Goal: Transaction & Acquisition: Purchase product/service

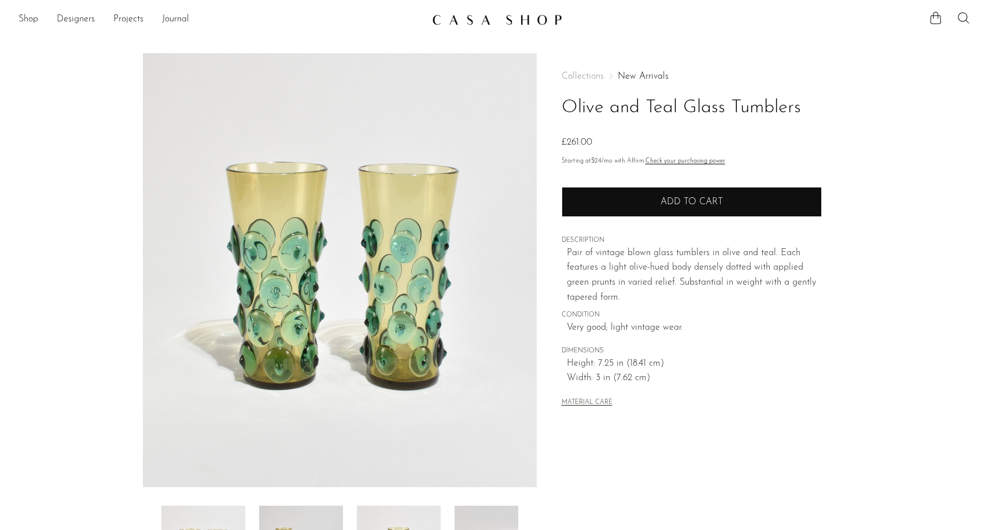
click at [686, 209] on button "Add to cart" at bounding box center [692, 202] width 260 height 30
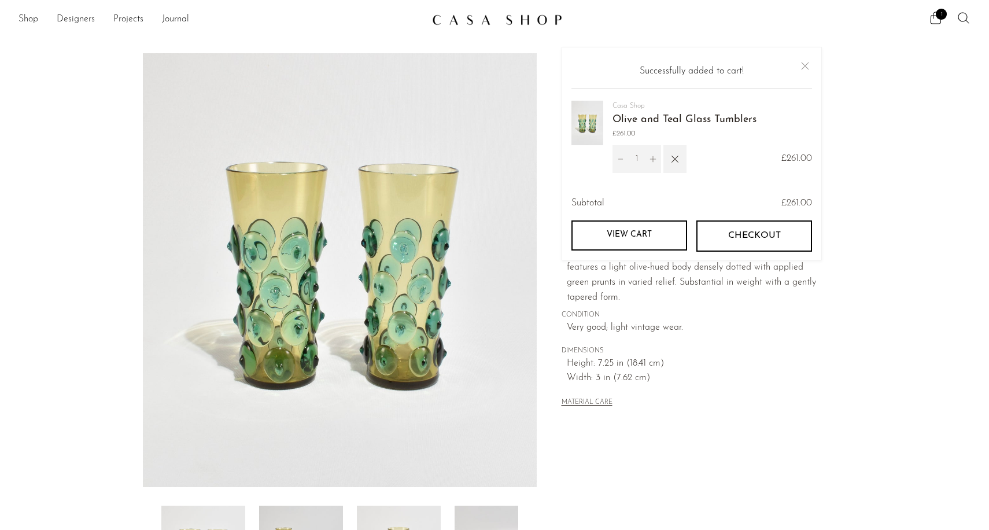
click at [654, 162] on icon "Increment" at bounding box center [653, 159] width 8 height 8
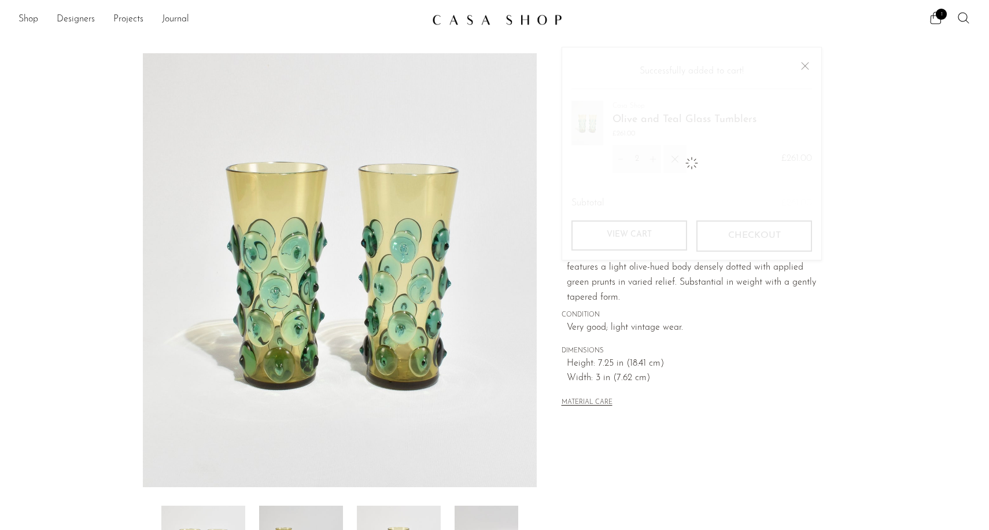
click at [654, 162] on icon "Increment" at bounding box center [653, 159] width 8 height 8
type input "3"
click at [804, 69] on button "Close" at bounding box center [805, 66] width 14 height 14
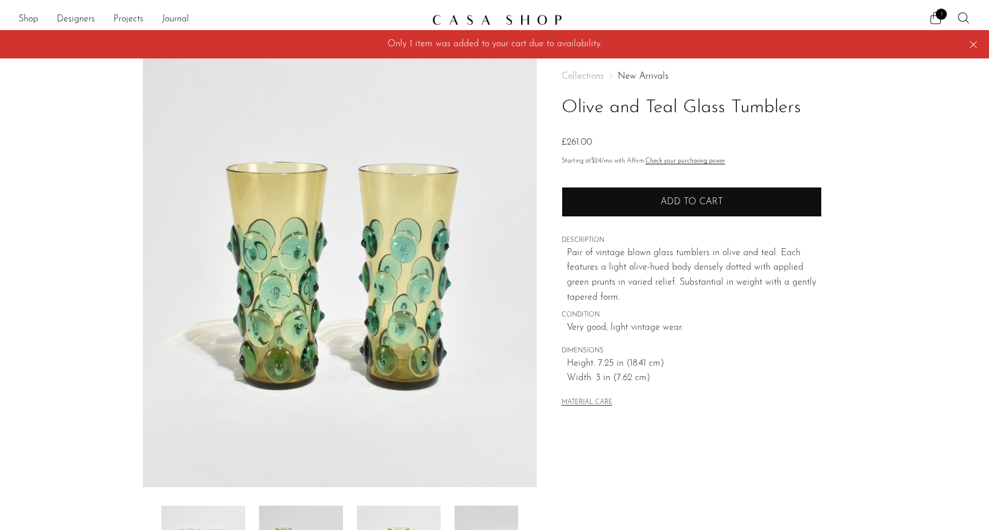
click at [640, 200] on button "Add to cart" at bounding box center [692, 202] width 260 height 30
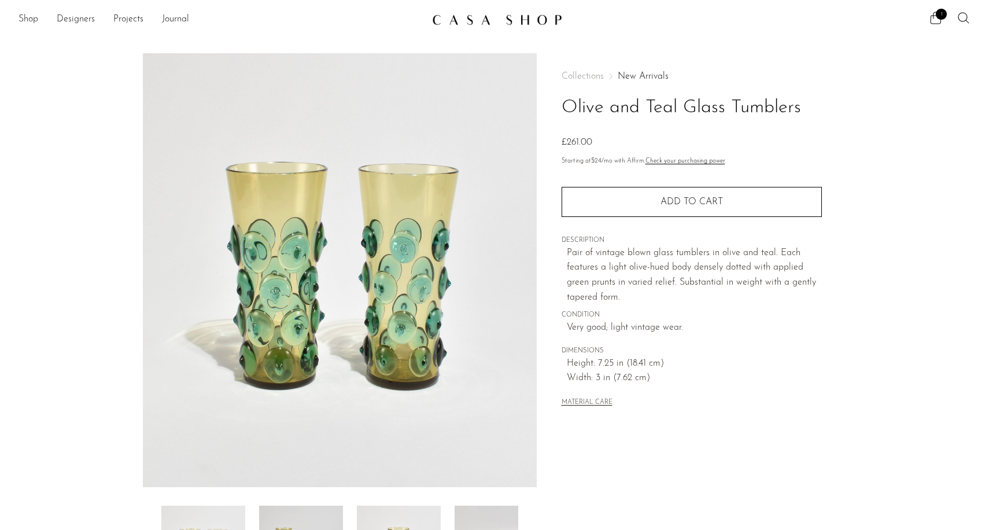
click at [469, 24] on img at bounding box center [497, 20] width 130 height 12
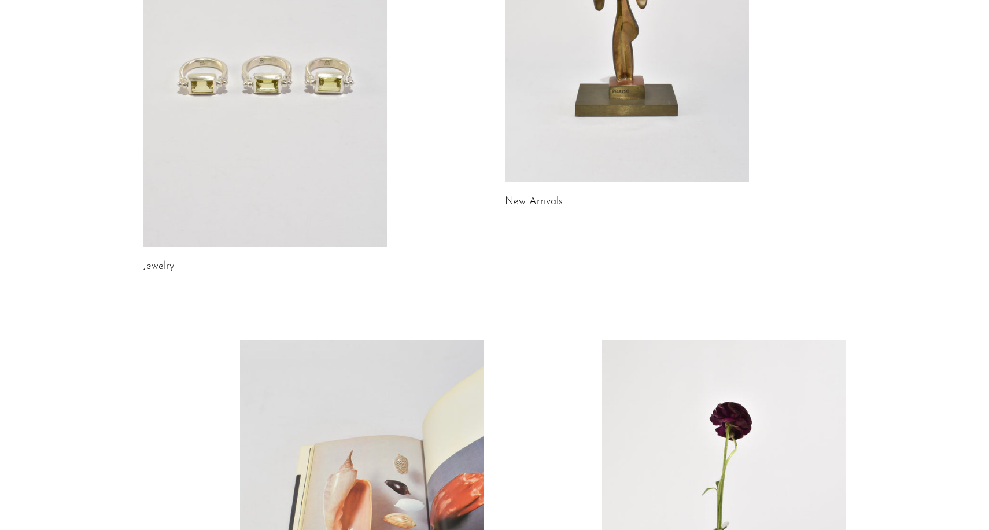
scroll to position [85, 0]
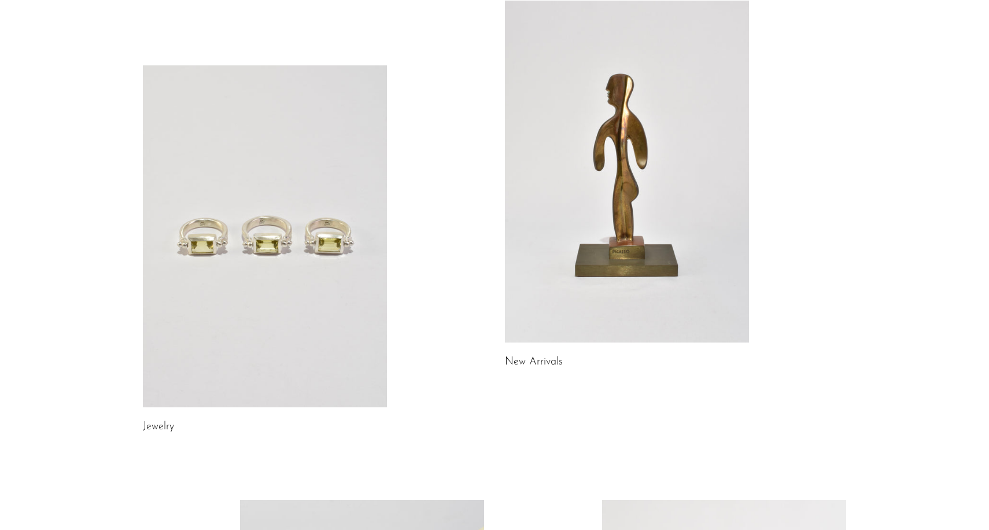
click at [598, 142] on link at bounding box center [627, 172] width 244 height 342
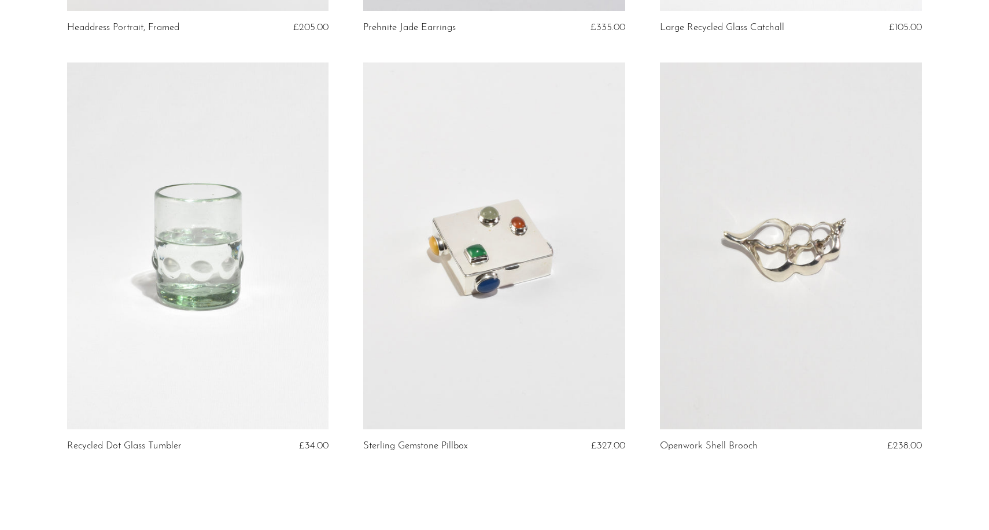
scroll to position [4873, 0]
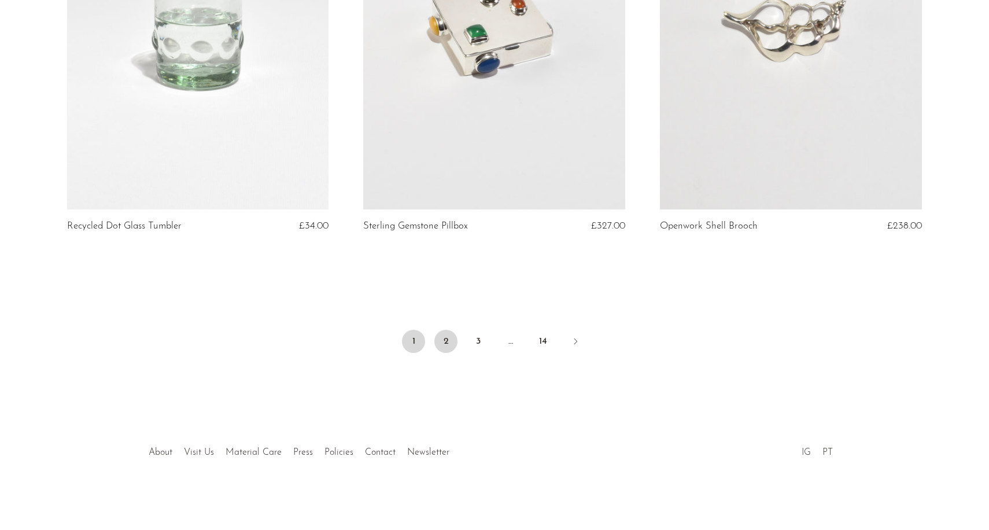
click at [448, 341] on link "2" at bounding box center [445, 341] width 23 height 23
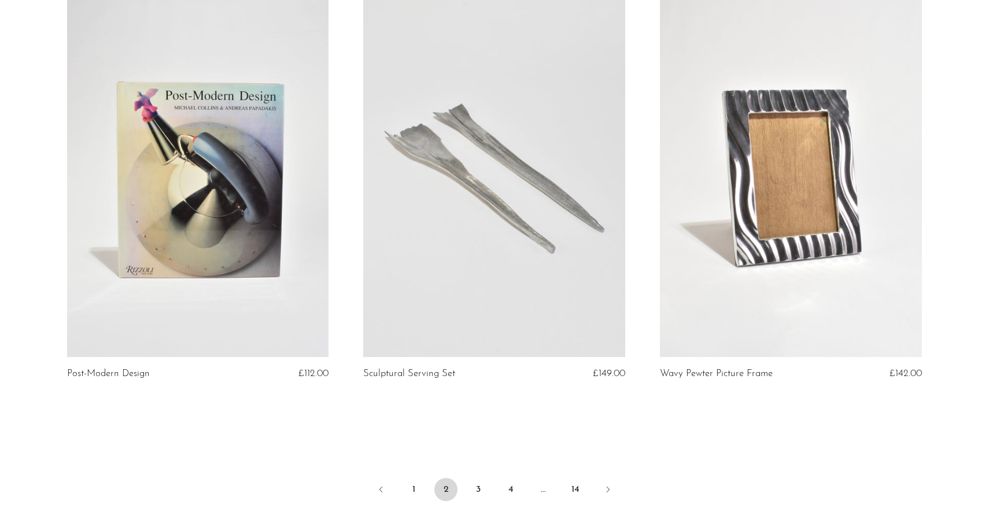
scroll to position [4714, 0]
click at [476, 484] on link "3" at bounding box center [478, 489] width 23 height 23
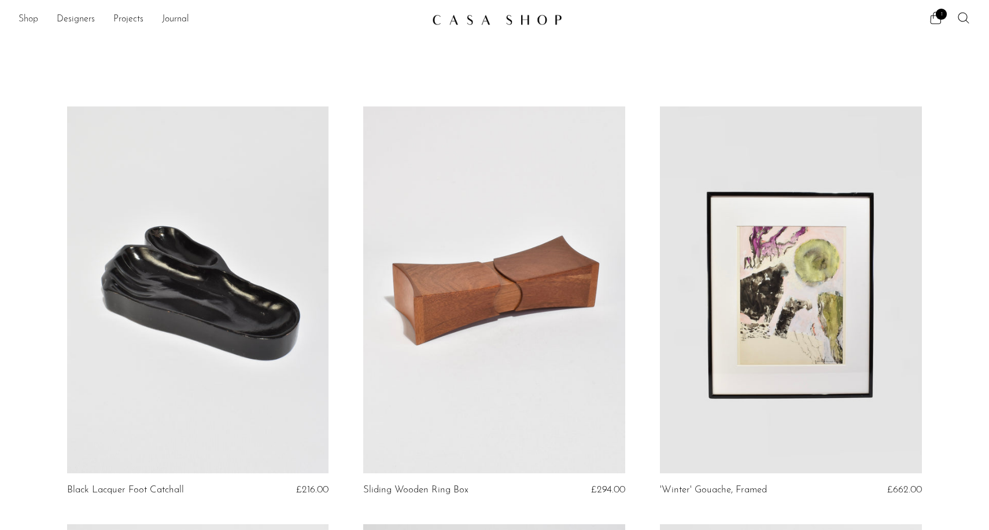
click at [25, 21] on link "Shop" at bounding box center [29, 19] width 20 height 15
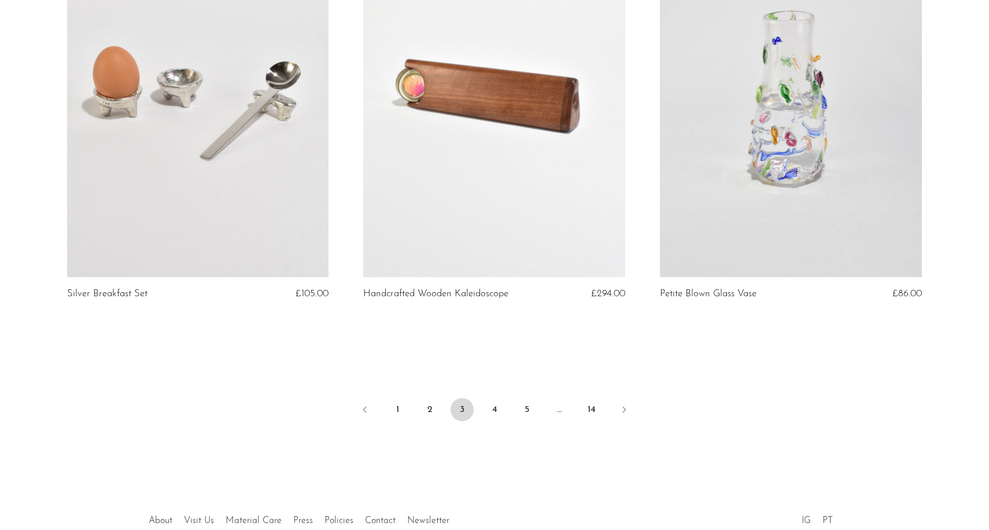
scroll to position [4832, 0]
